Goal: Transaction & Acquisition: Purchase product/service

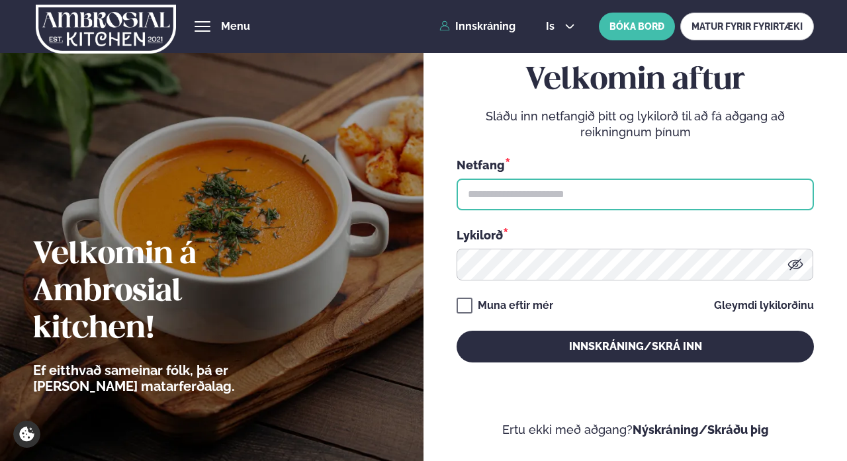
click at [496, 194] on input "text" at bounding box center [634, 195] width 357 height 32
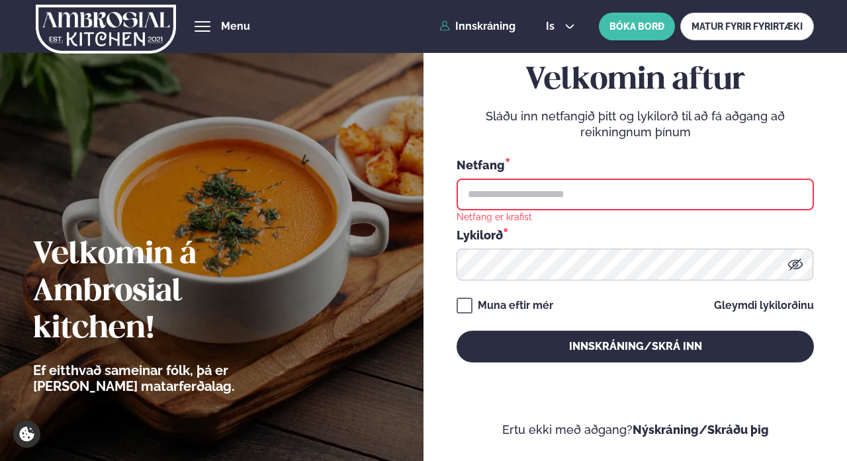
type input "**********"
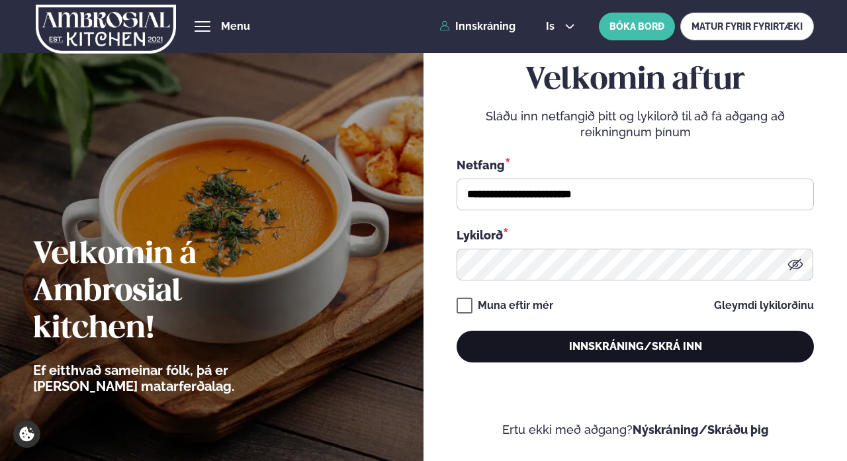
click at [560, 342] on button "Innskráning/Skrá inn" at bounding box center [634, 347] width 357 height 32
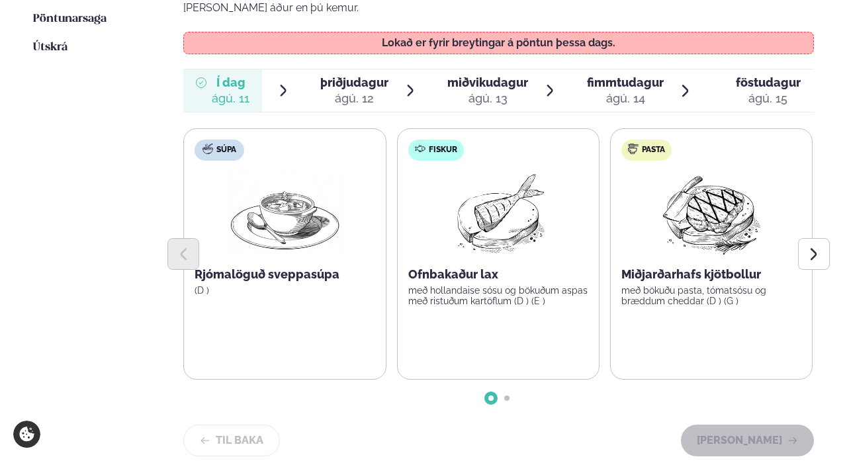
scroll to position [417, 0]
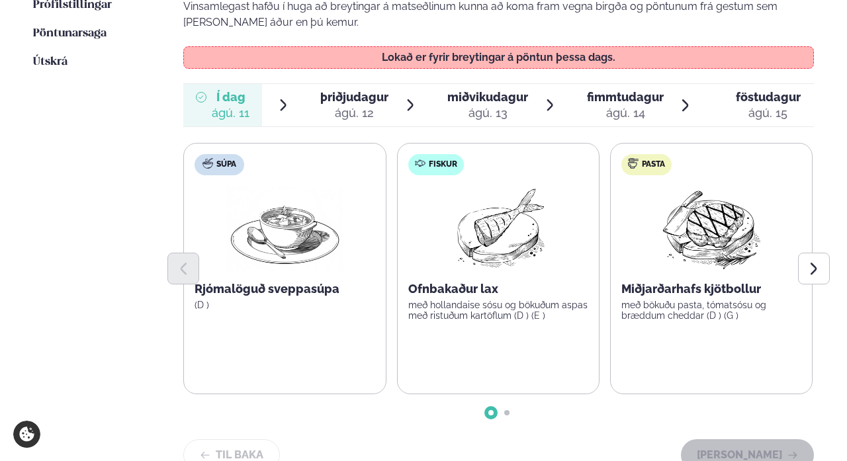
click at [350, 90] on span "þriðjudagur" at bounding box center [354, 97] width 68 height 14
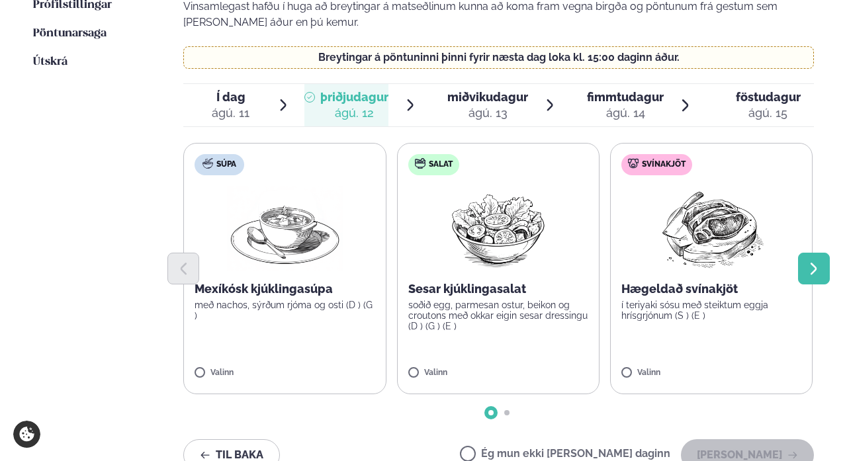
click at [804, 253] on button "Next slide" at bounding box center [814, 269] width 32 height 32
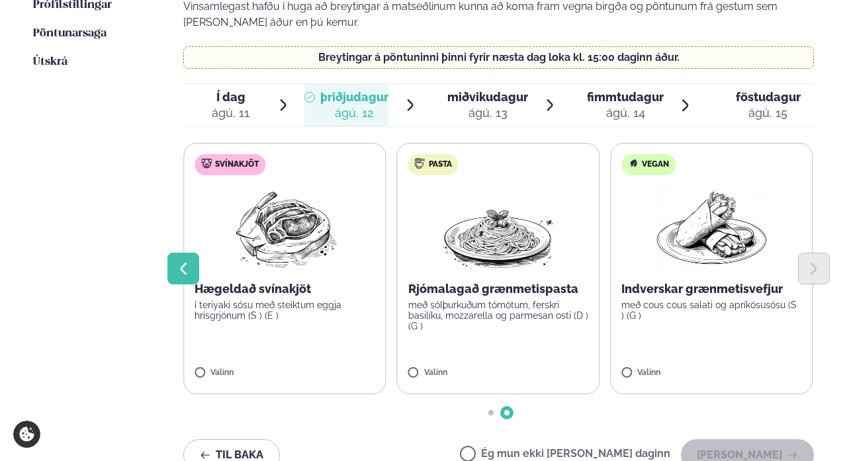
click at [184, 263] on icon "Previous slide" at bounding box center [184, 269] width 6 height 12
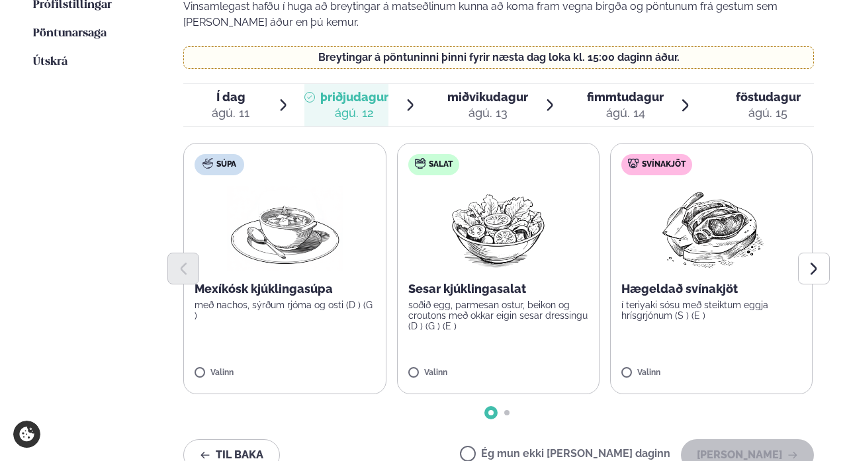
click at [512, 253] on div at bounding box center [498, 269] width 630 height 32
click at [408, 336] on label "Salat Sesar kjúklingasalat soðið egg, parmesan ostur, beikon og croutons með ok…" at bounding box center [498, 268] width 202 height 251
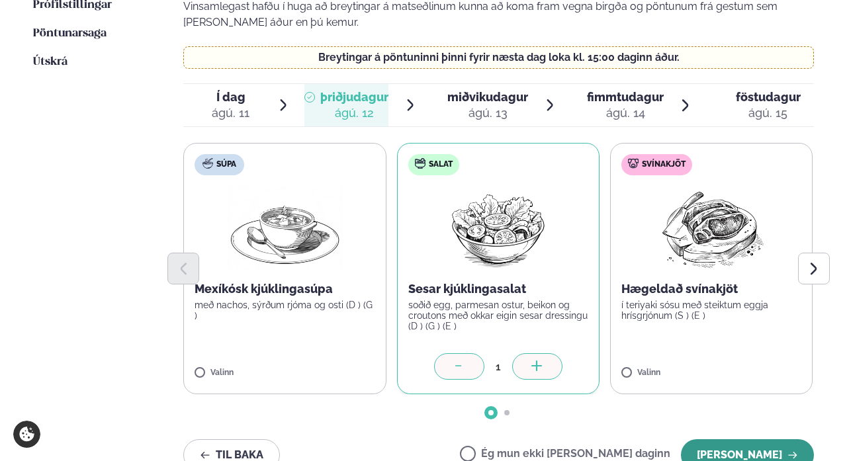
click at [750, 439] on button "[PERSON_NAME]" at bounding box center [747, 455] width 133 height 32
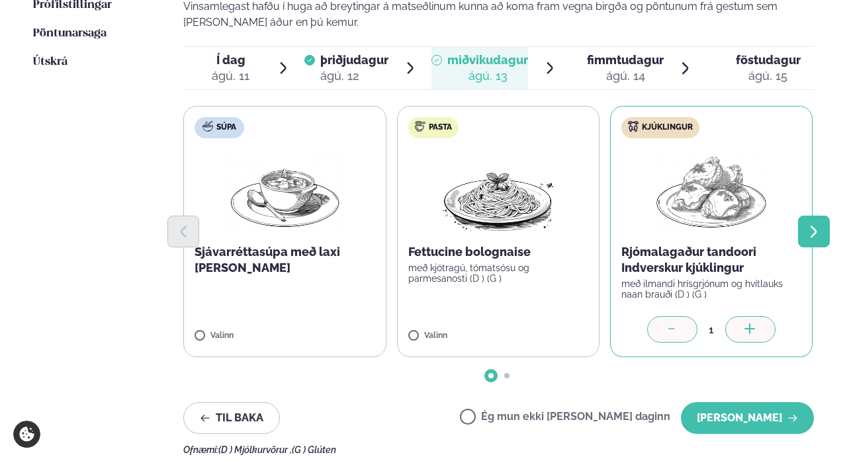
click at [806, 224] on icon "Next slide" at bounding box center [813, 231] width 15 height 15
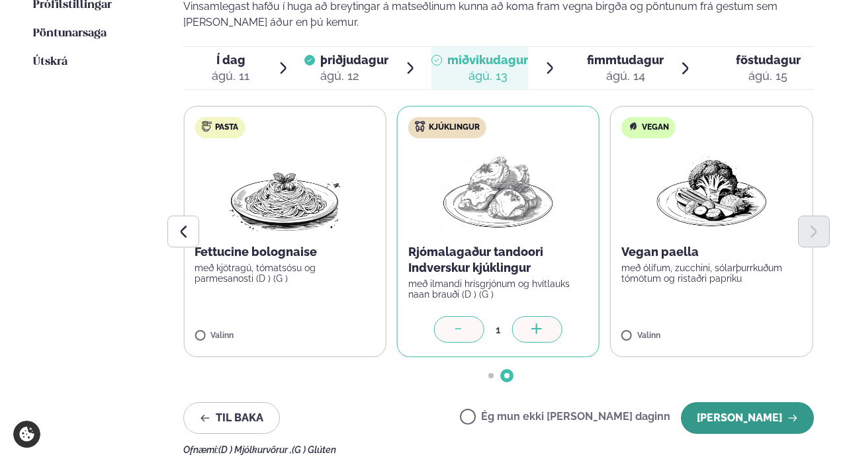
click at [723, 402] on button "[PERSON_NAME]" at bounding box center [747, 418] width 133 height 32
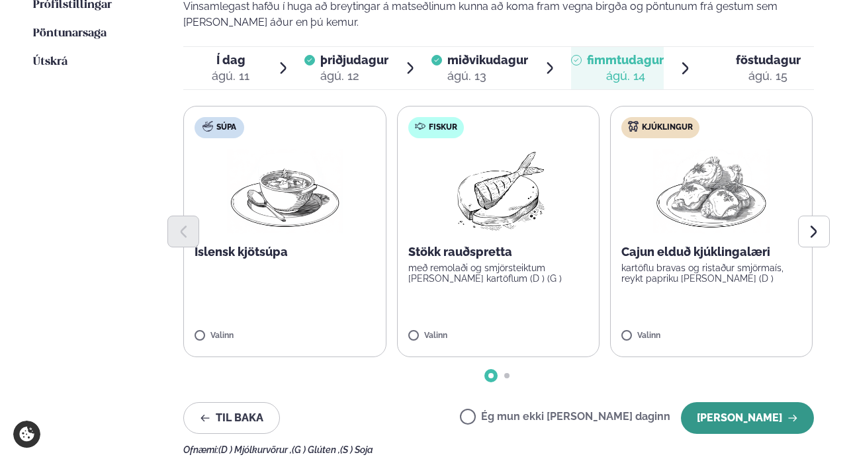
click at [716, 402] on button "[PERSON_NAME]" at bounding box center [747, 418] width 133 height 32
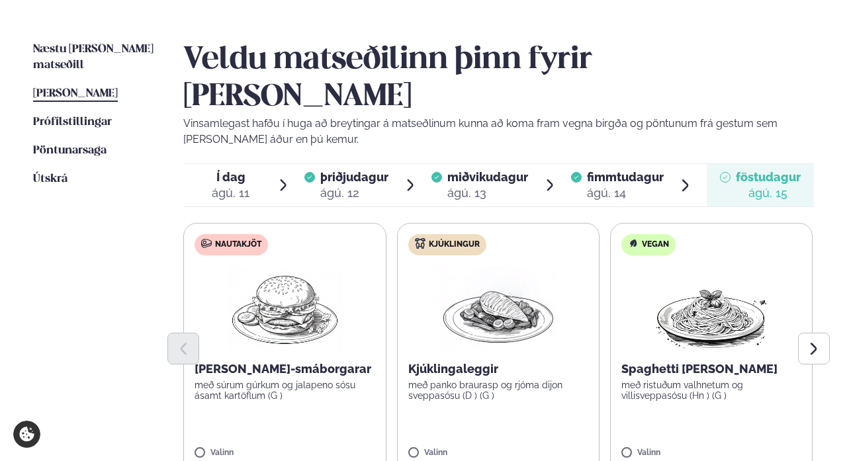
scroll to position [324, 0]
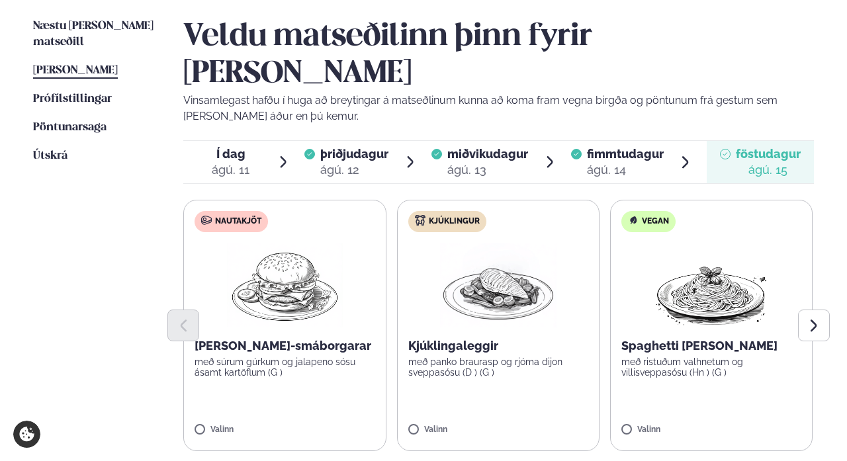
click at [632, 147] on span "fimmtudagur" at bounding box center [625, 154] width 77 height 14
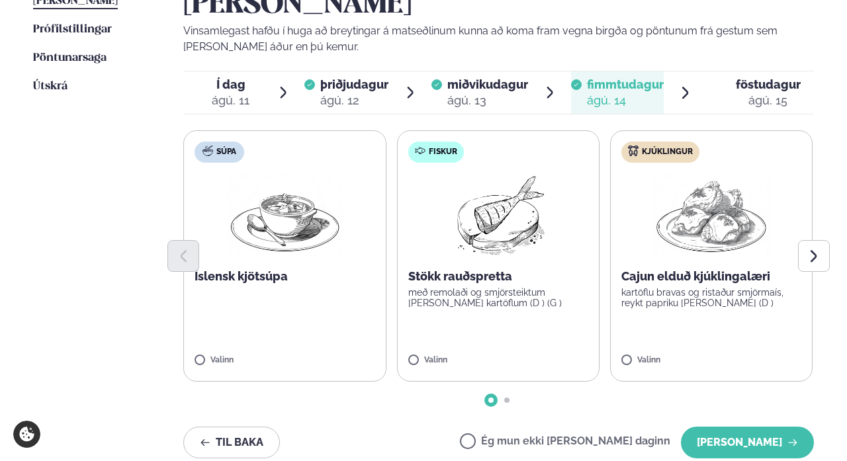
scroll to position [397, 0]
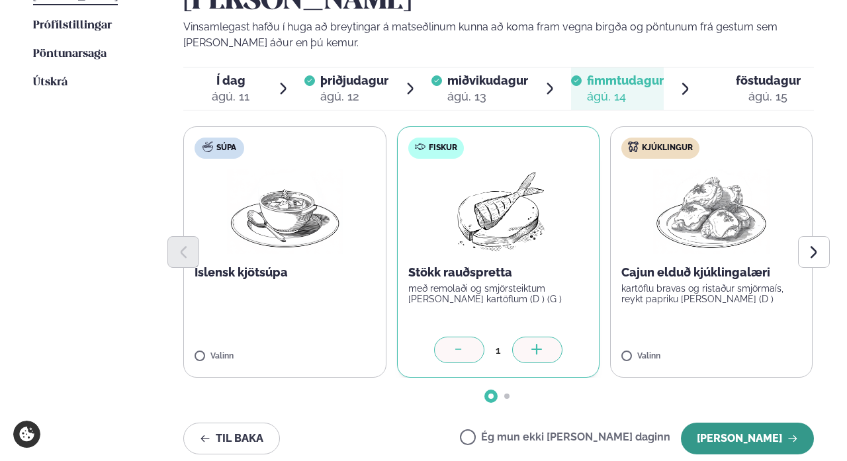
click at [748, 423] on button "[PERSON_NAME]" at bounding box center [747, 439] width 133 height 32
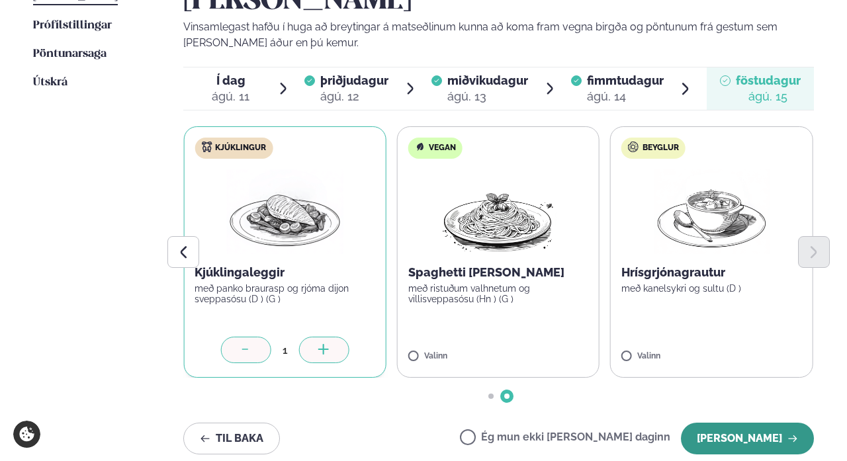
click at [782, 423] on button "[PERSON_NAME]" at bounding box center [747, 439] width 133 height 32
